Goal: Book appointment/travel/reservation

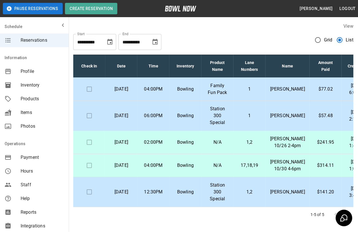
click at [219, 91] on p "Family Fun Pack" at bounding box center [217, 89] width 23 height 14
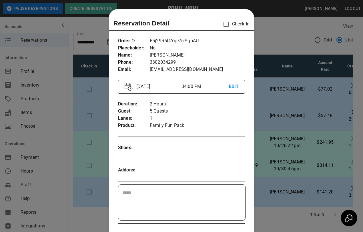
scroll to position [9, 0]
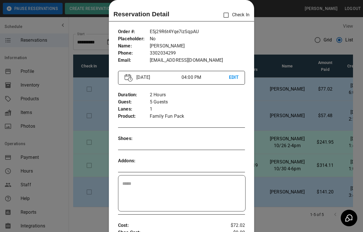
click at [266, 37] on div at bounding box center [181, 116] width 363 height 232
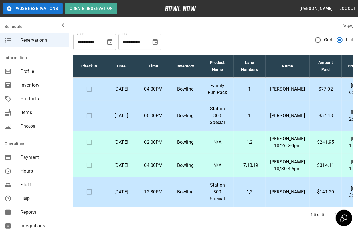
click at [210, 119] on p "Station 300 Special" at bounding box center [217, 115] width 23 height 21
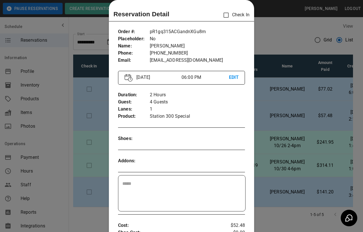
click at [272, 43] on div at bounding box center [181, 116] width 363 height 232
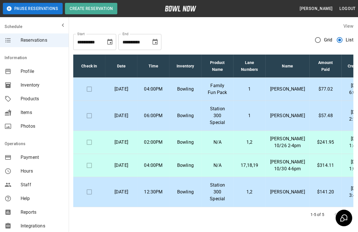
click at [185, 147] on td "Bowling" at bounding box center [185, 142] width 32 height 23
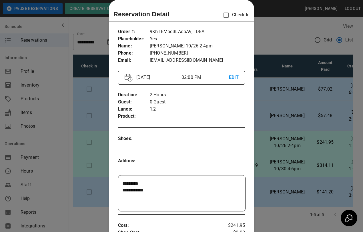
click at [280, 29] on div at bounding box center [181, 116] width 363 height 232
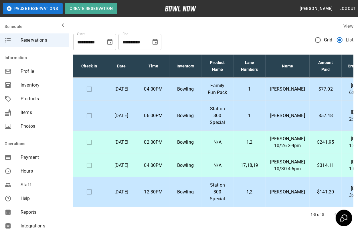
click at [207, 146] on p "N/A" at bounding box center [217, 142] width 23 height 7
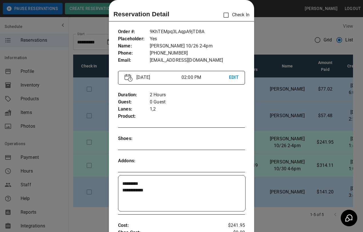
drag, startPoint x: 282, startPoint y: 32, endPoint x: 282, endPoint y: 36, distance: 4.0
click at [282, 34] on div at bounding box center [181, 116] width 363 height 232
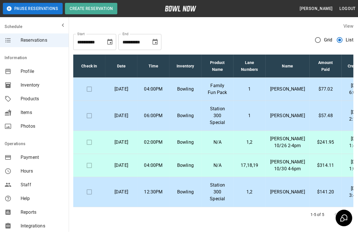
click at [200, 177] on td "Bowling" at bounding box center [185, 165] width 32 height 23
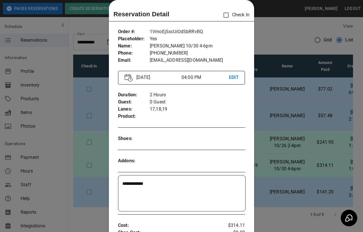
click at [290, 37] on div at bounding box center [181, 116] width 363 height 232
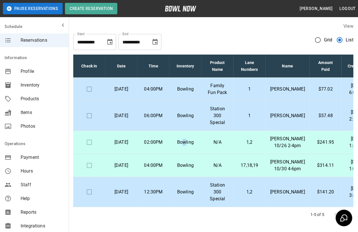
click at [184, 146] on p "Bowling" at bounding box center [185, 142] width 23 height 7
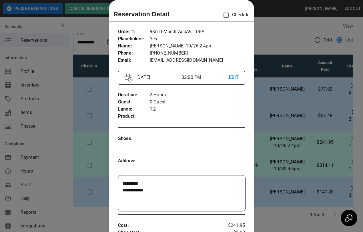
click at [290, 35] on div at bounding box center [181, 116] width 363 height 232
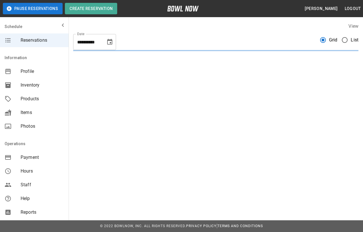
click at [351, 40] on span "List" at bounding box center [355, 40] width 8 height 7
click at [351, 39] on span "List" at bounding box center [355, 40] width 8 height 7
click at [351, 41] on span "List" at bounding box center [355, 40] width 8 height 7
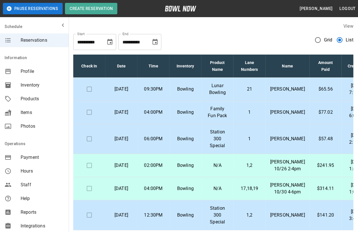
click at [89, 93] on td at bounding box center [89, 89] width 32 height 23
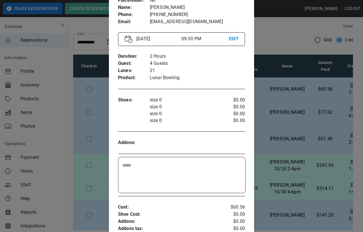
scroll to position [9, 0]
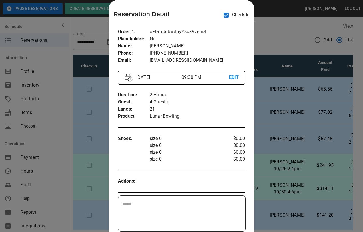
click at [257, 135] on div at bounding box center [181, 116] width 363 height 232
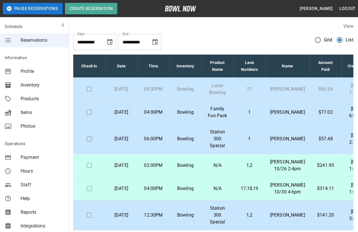
click at [89, 92] on td at bounding box center [89, 89] width 32 height 23
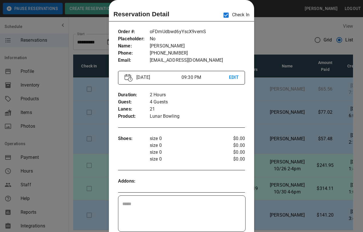
click at [261, 118] on div at bounding box center [181, 116] width 363 height 232
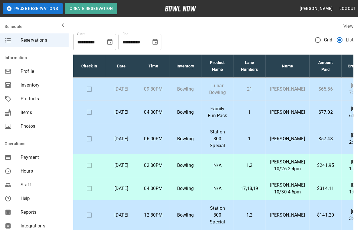
click at [89, 96] on td at bounding box center [89, 89] width 32 height 23
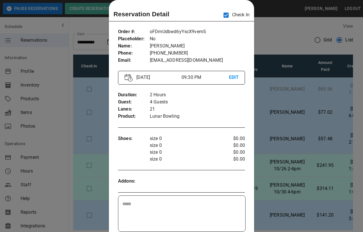
click at [258, 97] on div at bounding box center [181, 116] width 363 height 232
